Goal: Check status: Check status

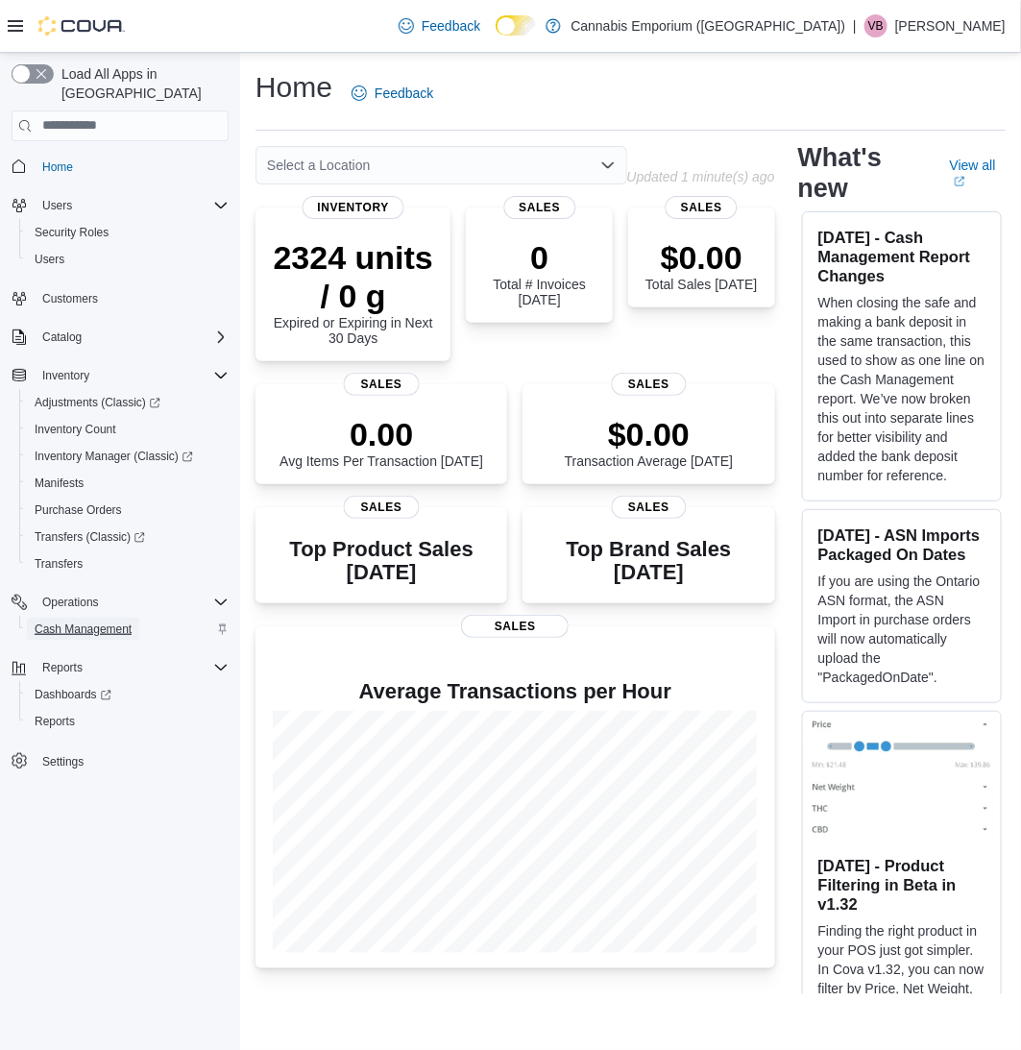
click at [80, 621] on span "Cash Management" at bounding box center [83, 628] width 97 height 15
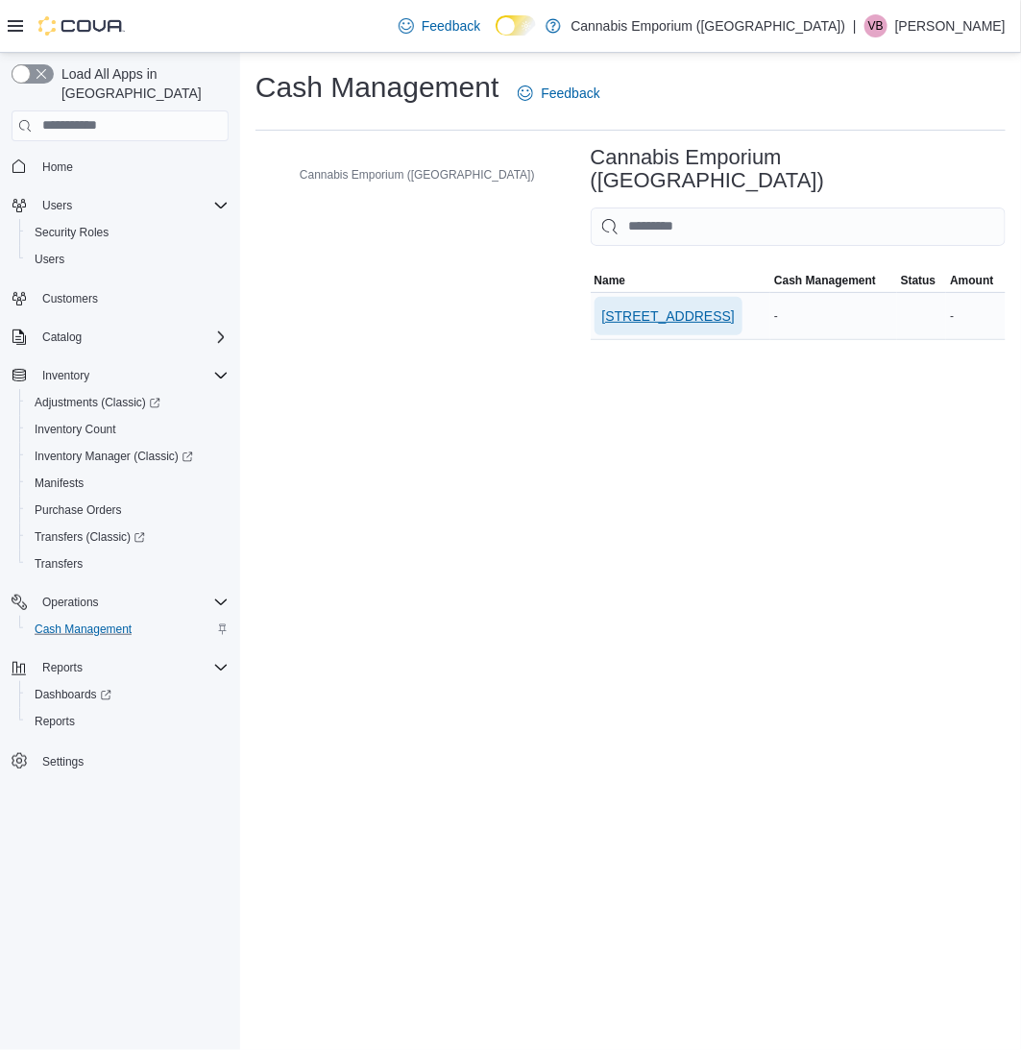
click at [602, 304] on span "[STREET_ADDRESS]" at bounding box center [668, 316] width 133 height 38
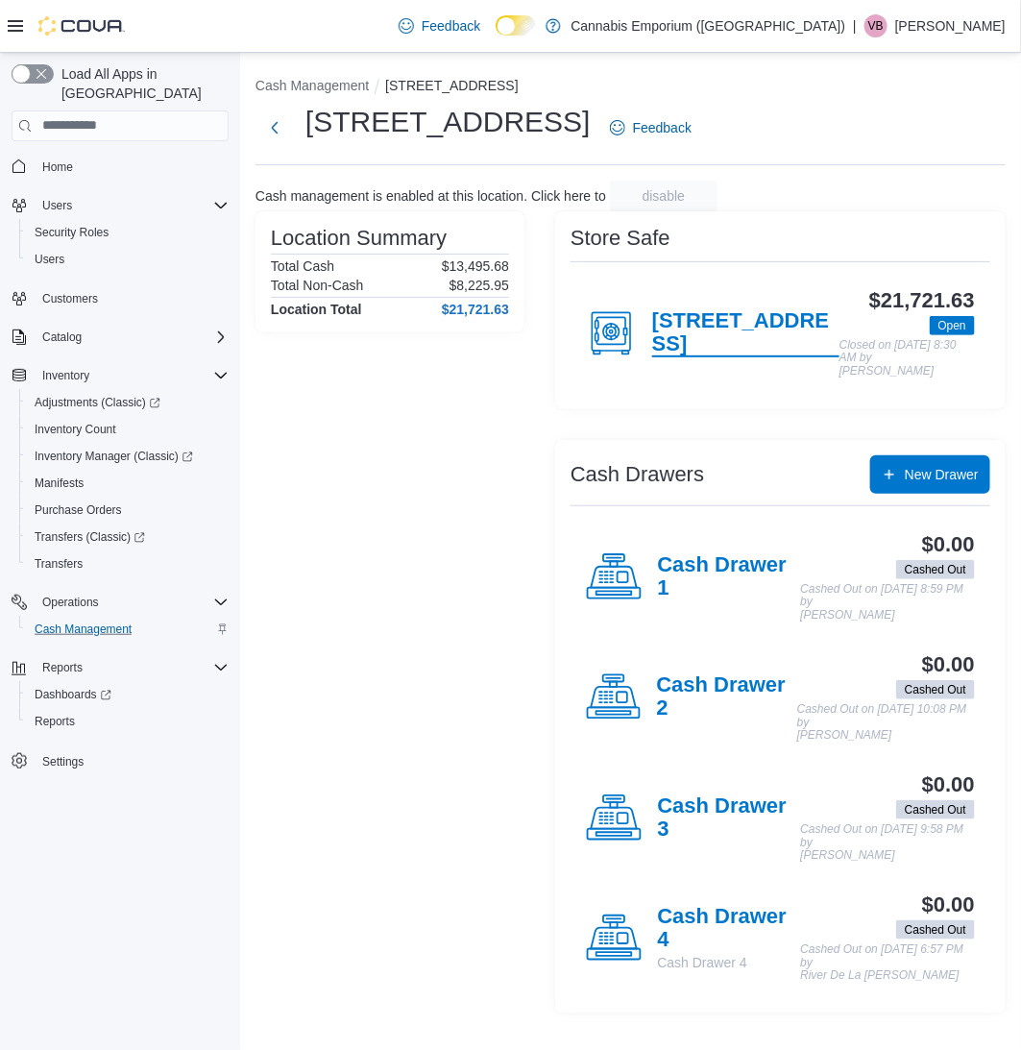
click at [652, 324] on h4 "[STREET_ADDRESS]" at bounding box center [745, 333] width 187 height 48
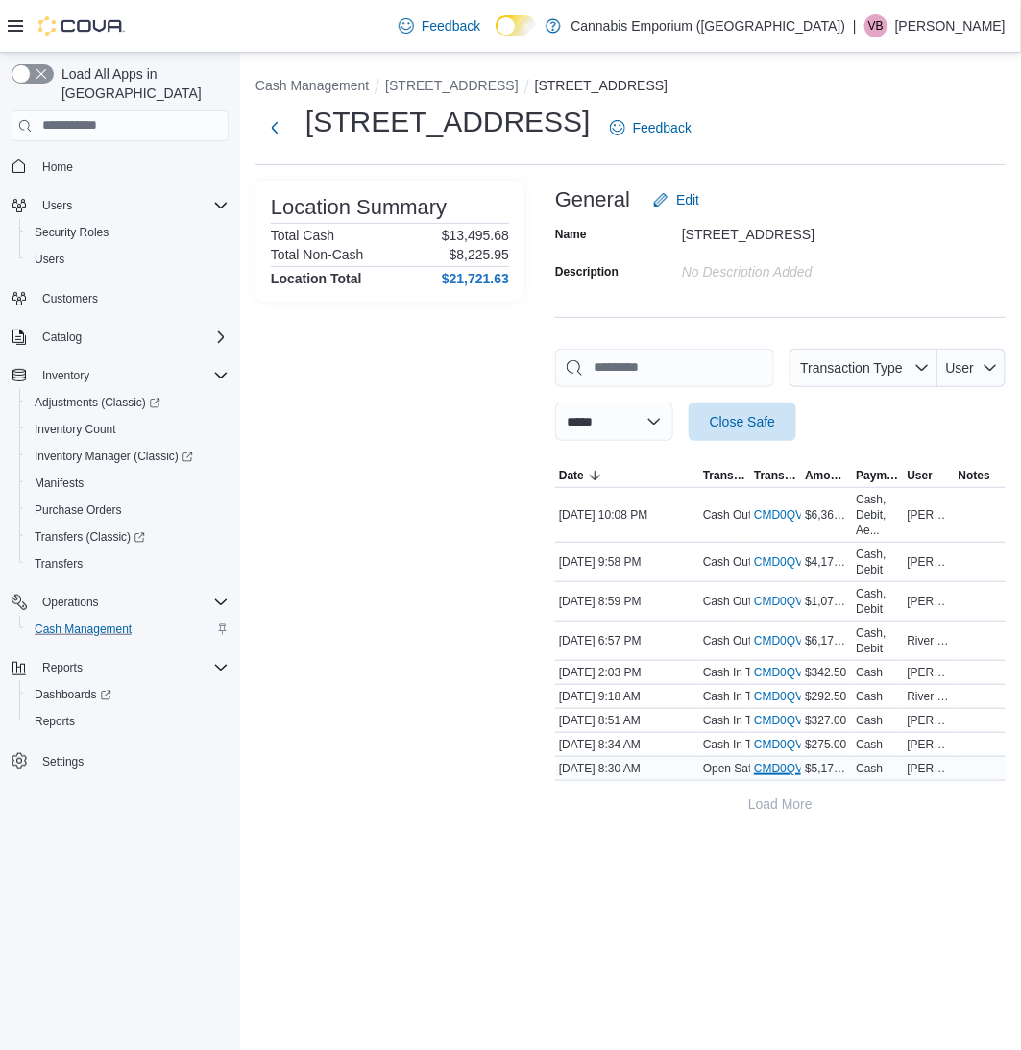
click at [781, 762] on link "CMD0QV-10188 (opens in a new tab or window)" at bounding box center [804, 768] width 100 height 15
click at [760, 737] on link "CMD0QV-10189 (opens in a new tab or window)" at bounding box center [804, 744] width 100 height 15
click at [781, 716] on link "CMD0QV-10190 (opens in a new tab or window)" at bounding box center [804, 720] width 100 height 15
click at [778, 696] on link "CMD0QV-10191 (opens in a new tab or window)" at bounding box center [804, 696] width 100 height 15
click at [766, 666] on link "CMD0QV-10192 (opens in a new tab or window)" at bounding box center [804, 672] width 100 height 15
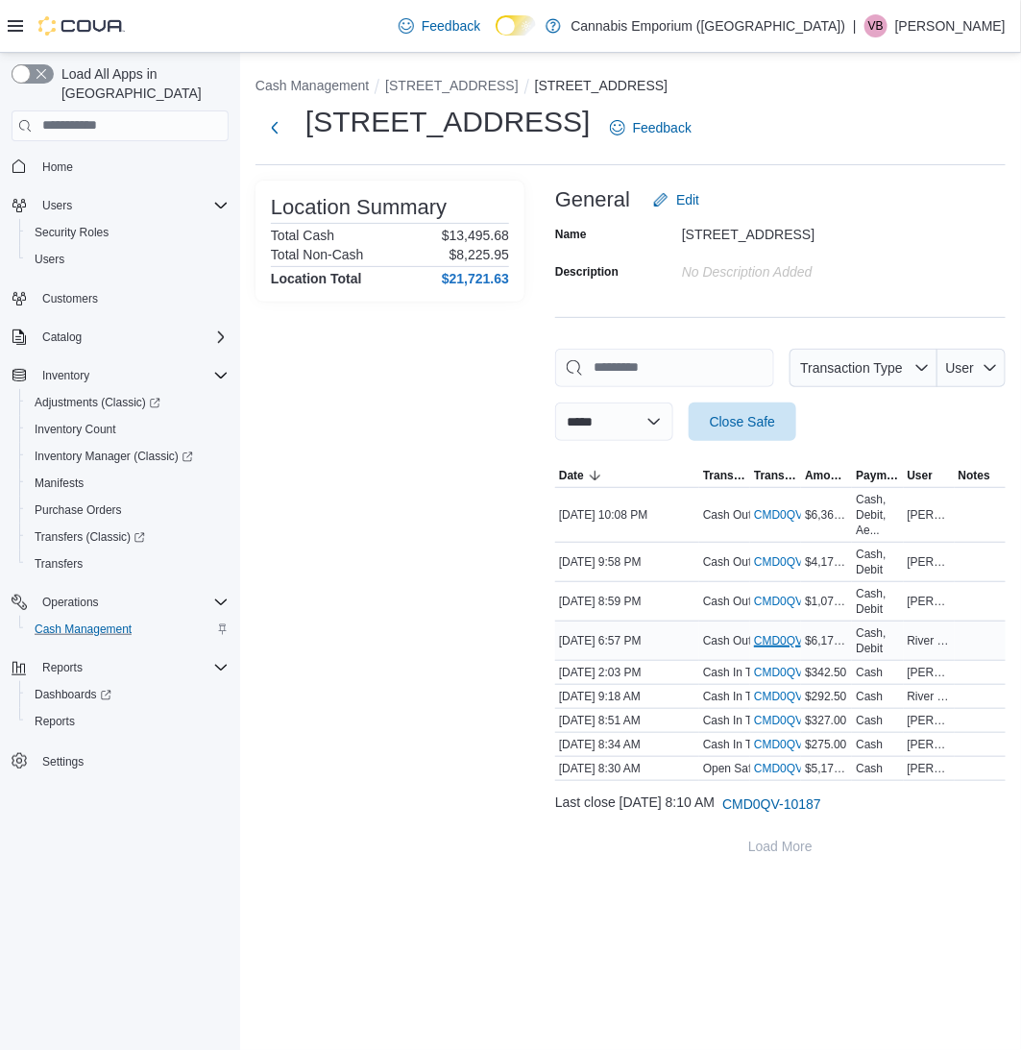
click at [768, 640] on link "CMD0QV-10193 (opens in a new tab or window)" at bounding box center [804, 640] width 100 height 15
click at [784, 599] on link "CMD0QV-10194 (opens in a new tab or window)" at bounding box center [804, 601] width 100 height 15
click at [774, 562] on link "CMD0QV-10195 (opens in a new tab or window)" at bounding box center [804, 561] width 100 height 15
click at [788, 512] on link "CMD0QV-10196 (opens in a new tab or window)" at bounding box center [804, 514] width 100 height 15
